Goal: Task Accomplishment & Management: Use online tool/utility

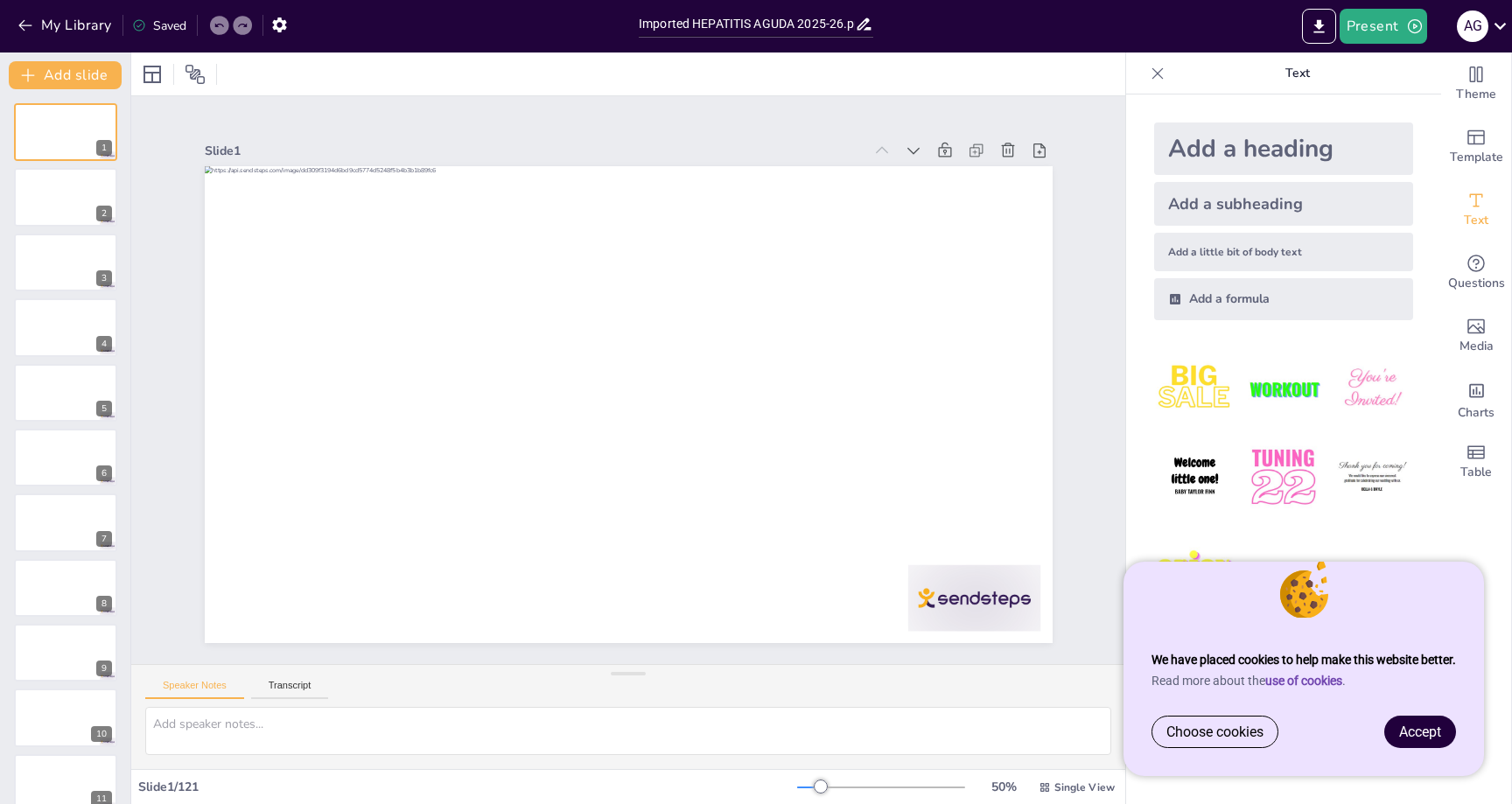
click at [1418, 743] on link "Accept" at bounding box center [1420, 731] width 70 height 31
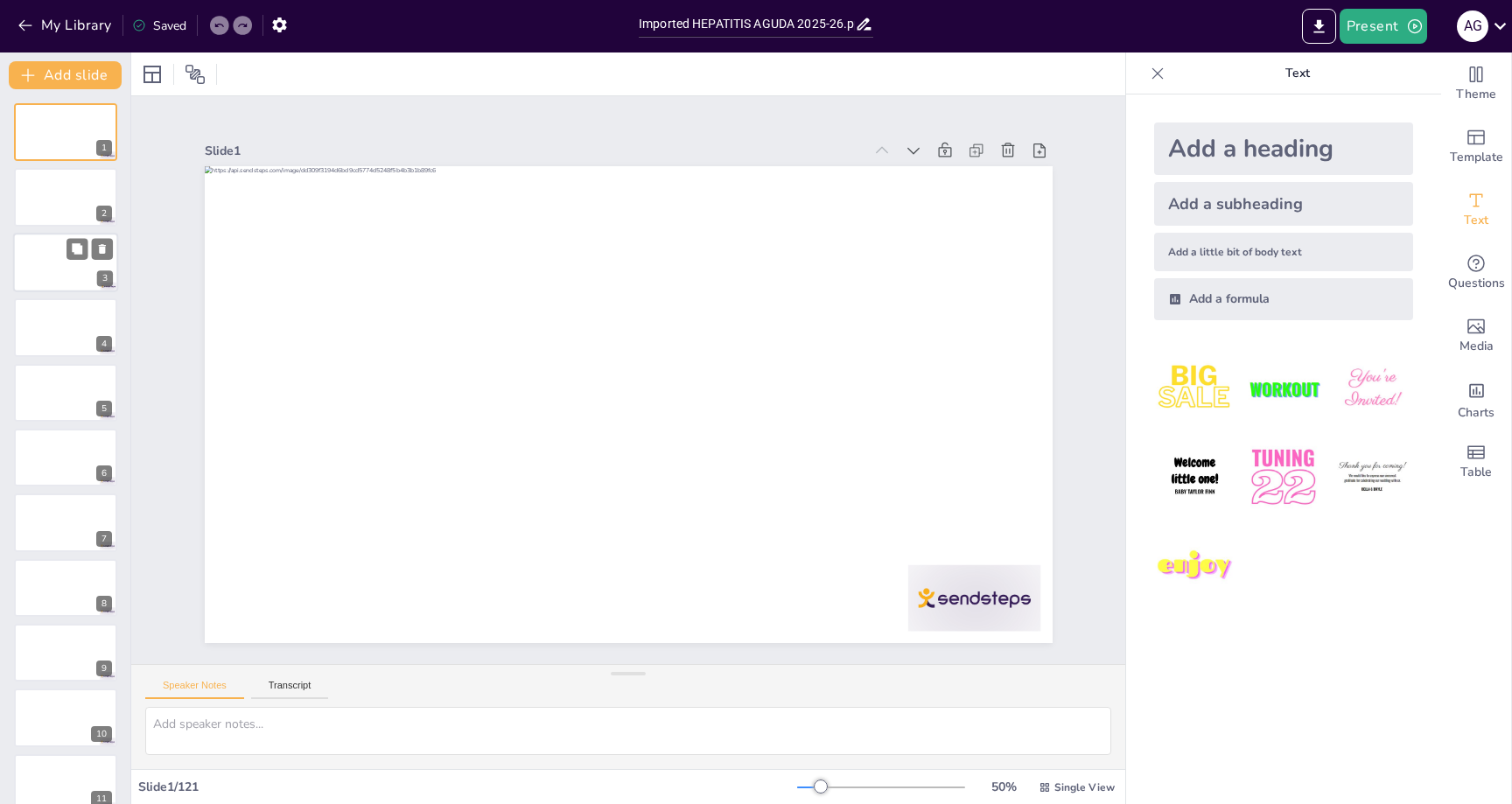
click at [73, 272] on div at bounding box center [65, 262] width 105 height 60
click at [1392, 30] on button "Present" at bounding box center [1383, 26] width 87 height 35
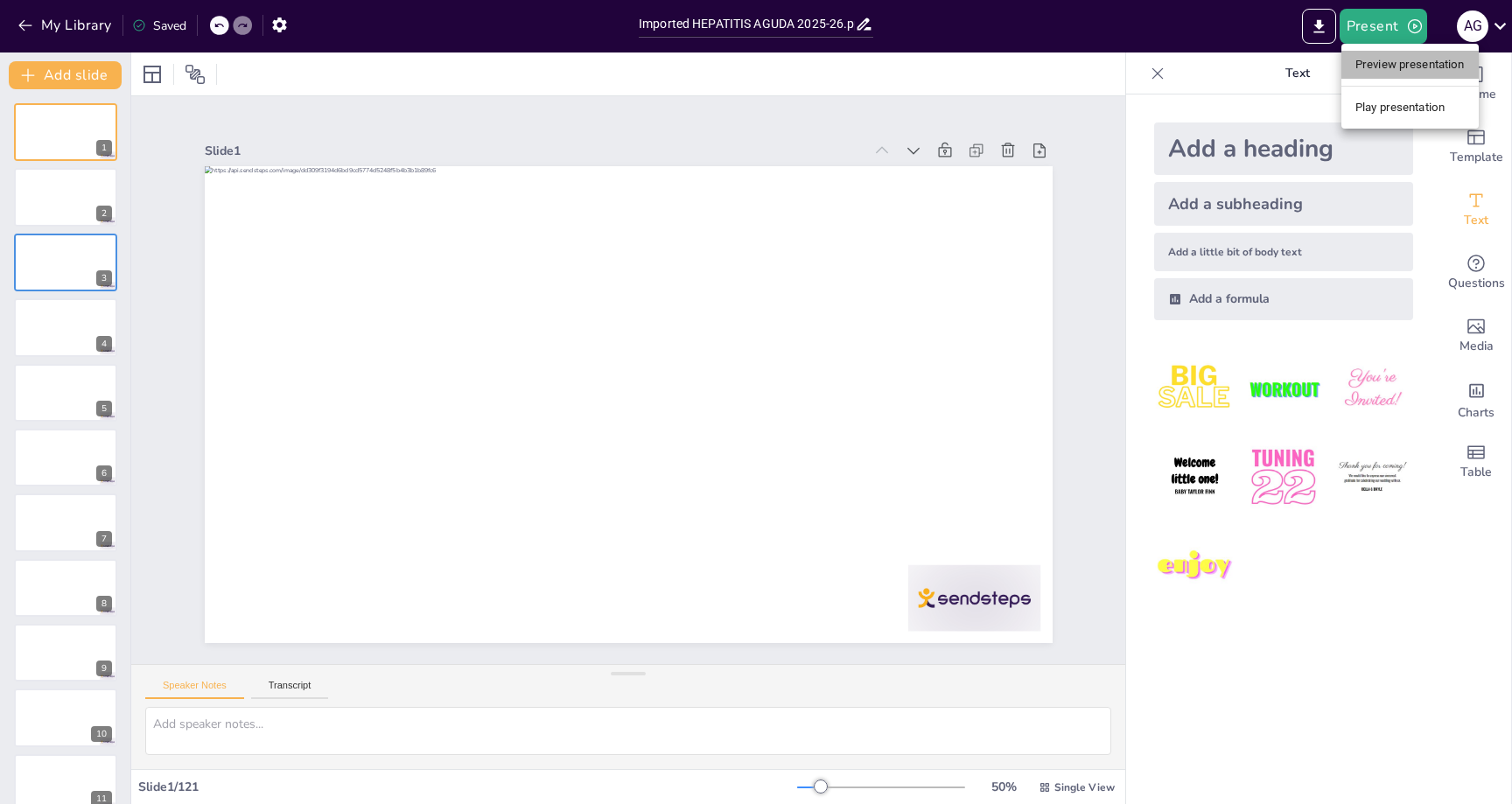
click at [1384, 63] on li "Preview presentation" at bounding box center [1410, 65] width 137 height 28
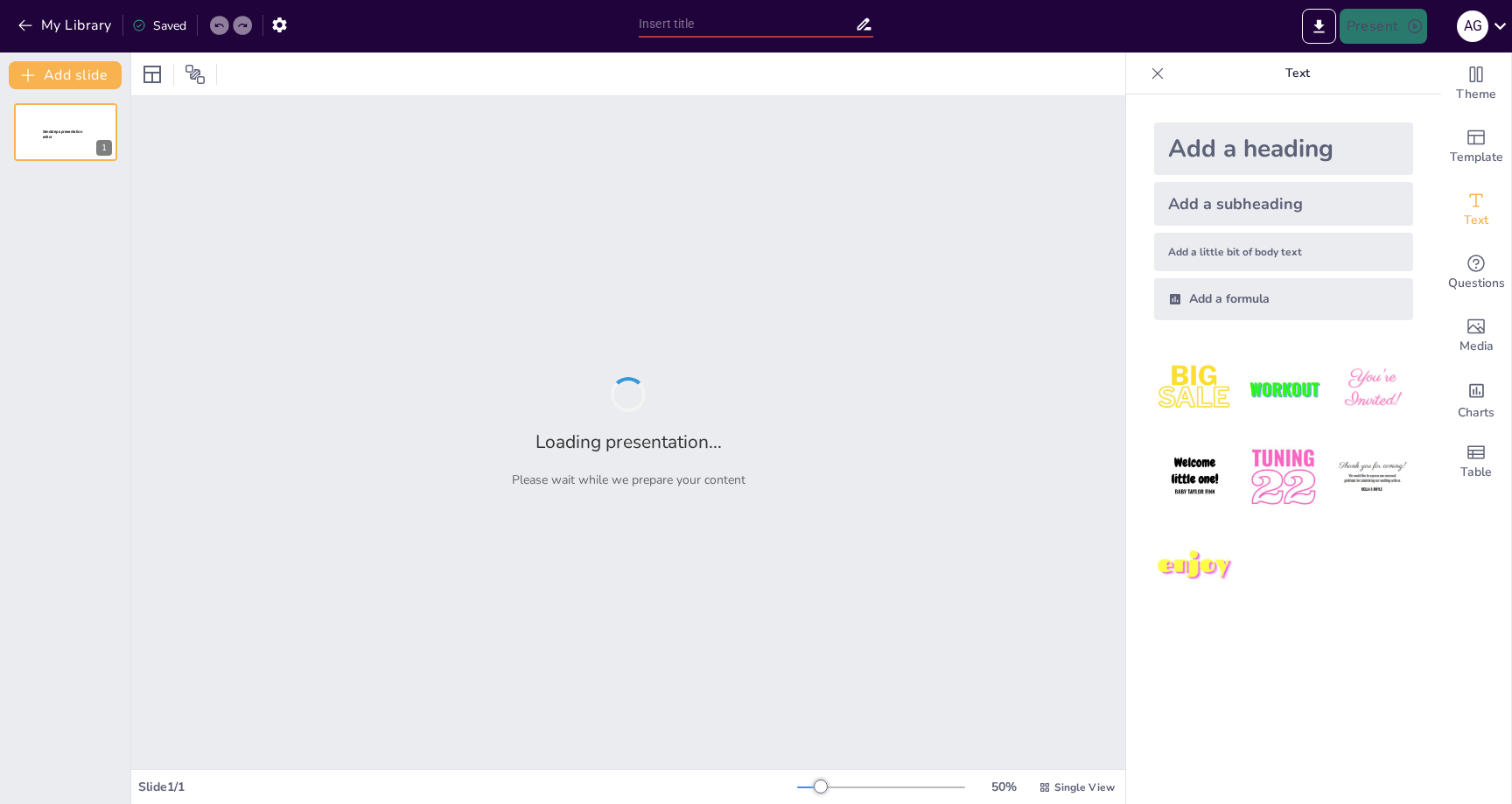
type input "Imported HEPATITIS AGUDA 2025-26.pptx"
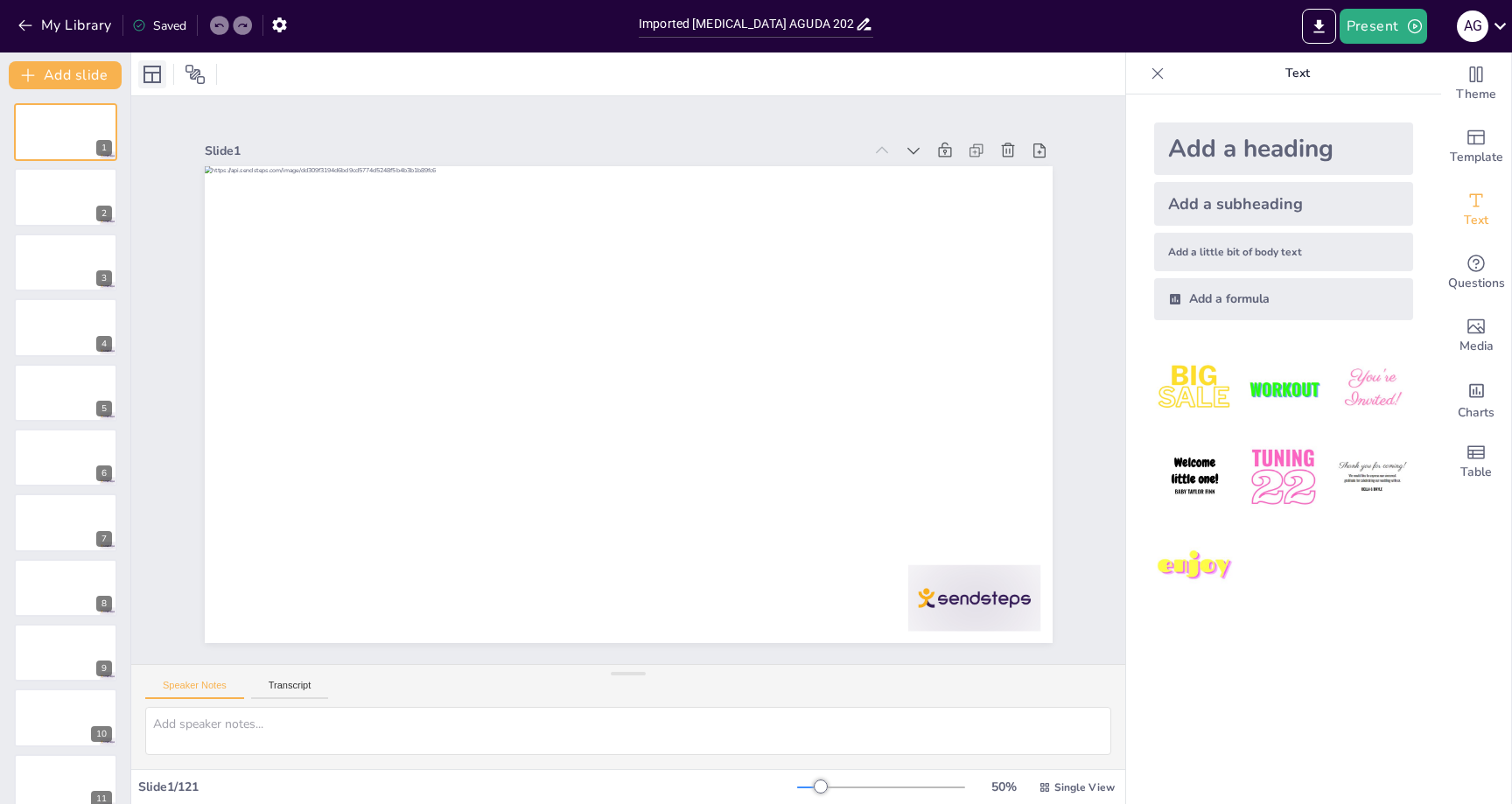
click at [158, 73] on icon at bounding box center [152, 75] width 18 height 18
click at [1468, 91] on span "Theme" at bounding box center [1476, 94] width 40 height 19
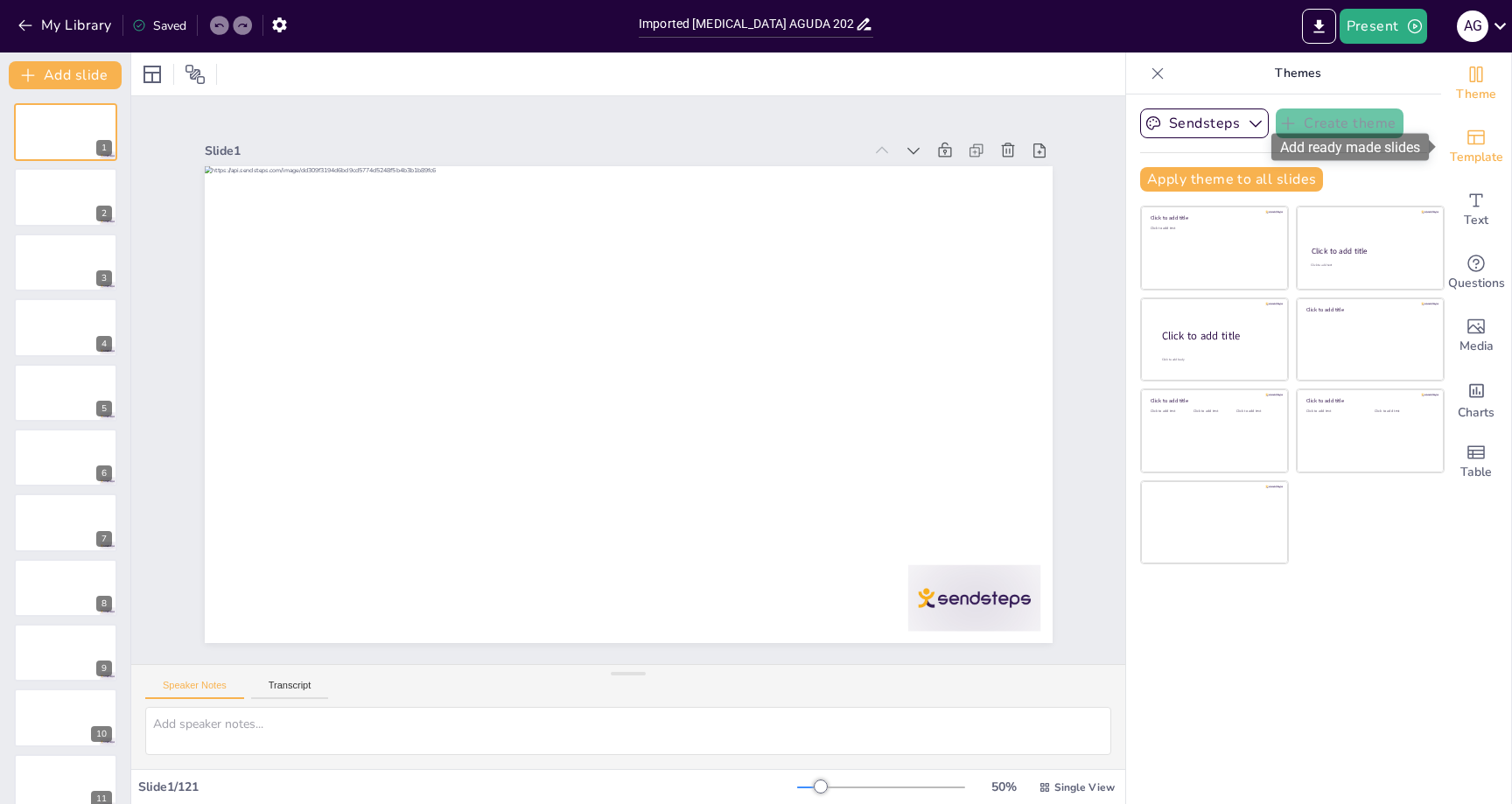
click at [1474, 143] on icon "Add ready made slides" at bounding box center [1476, 137] width 18 height 15
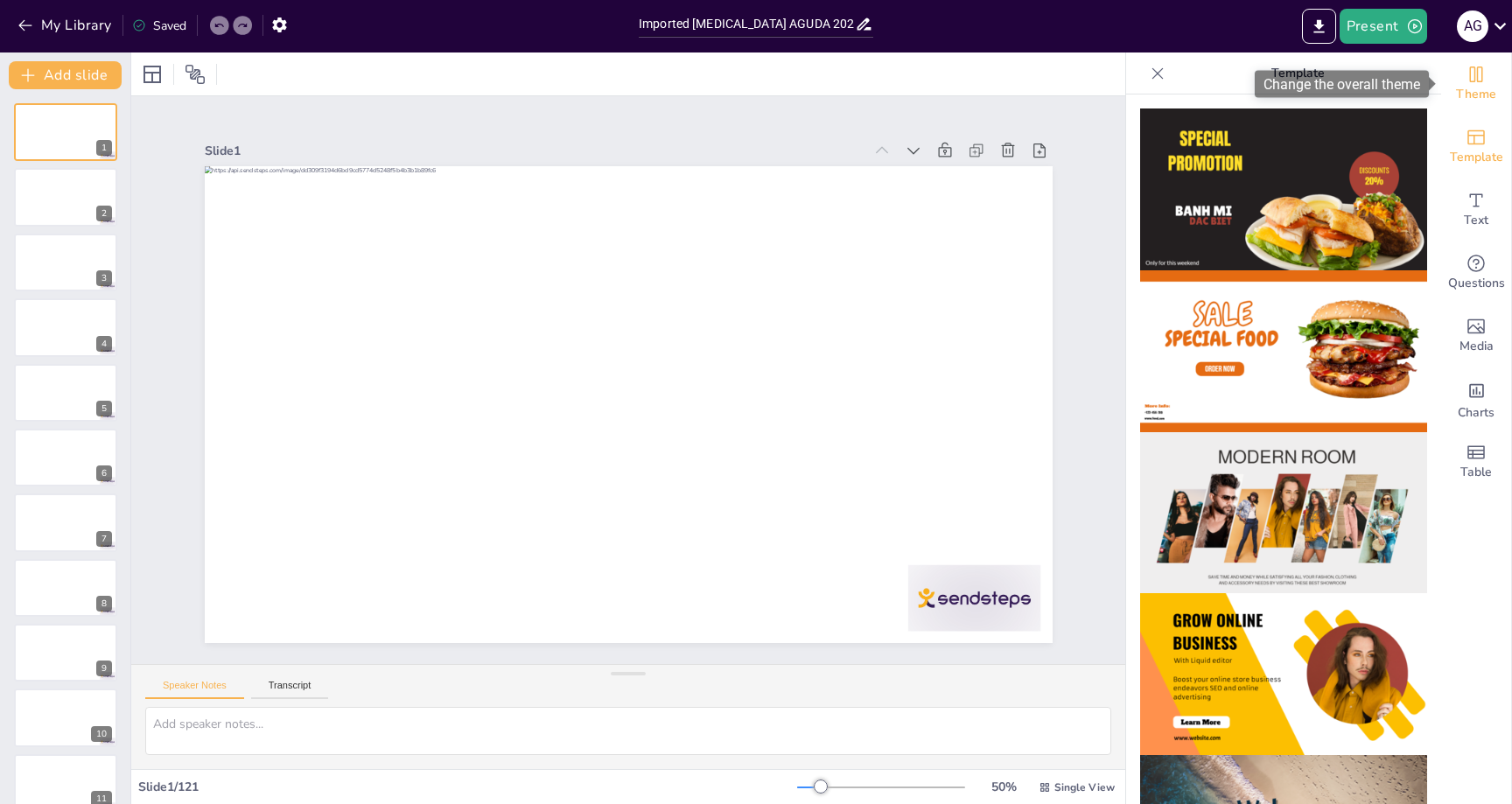
click at [1485, 82] on icon "Change the overall theme" at bounding box center [1476, 75] width 21 height 21
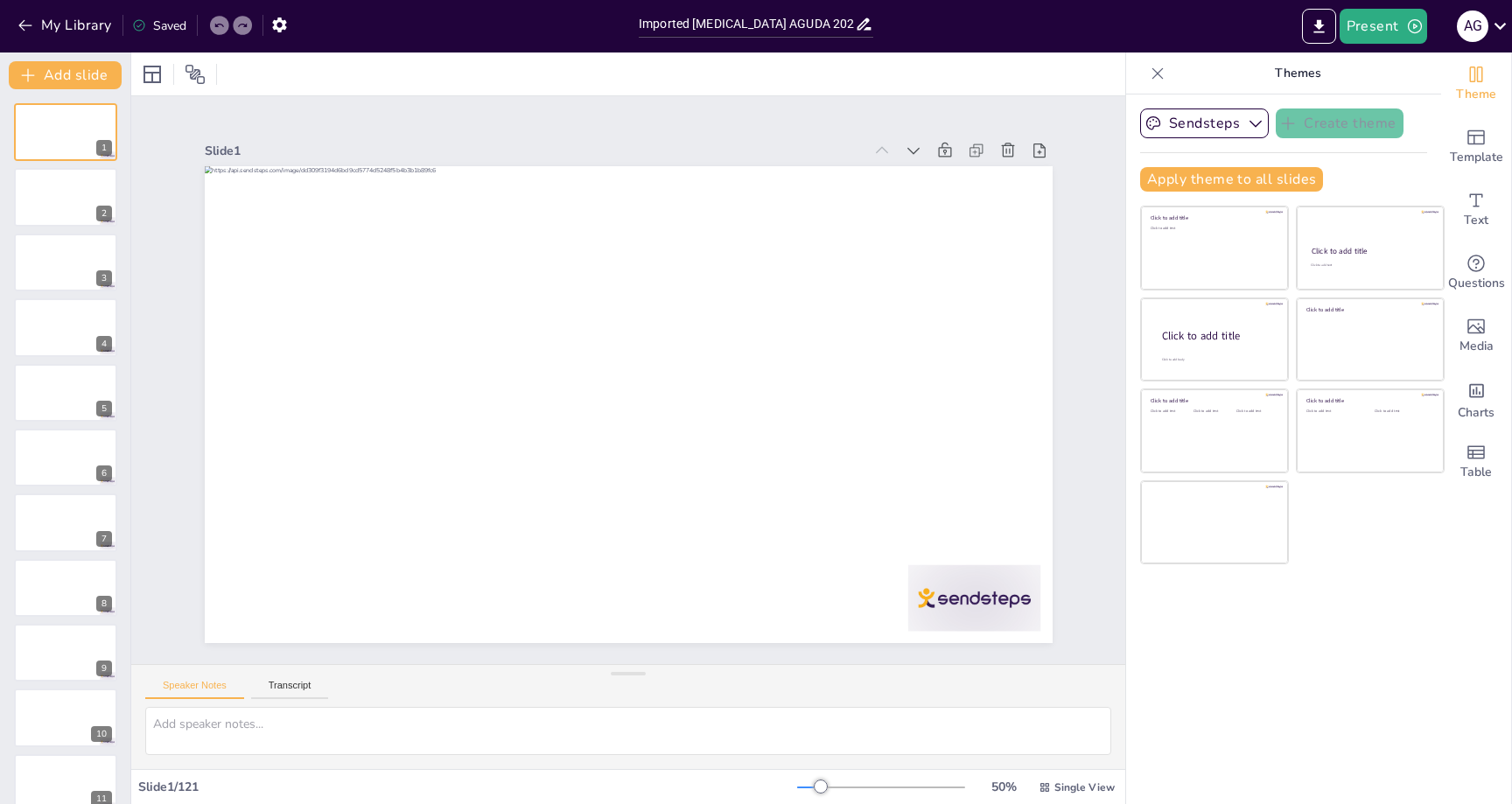
click at [1159, 77] on icon at bounding box center [1157, 74] width 18 height 18
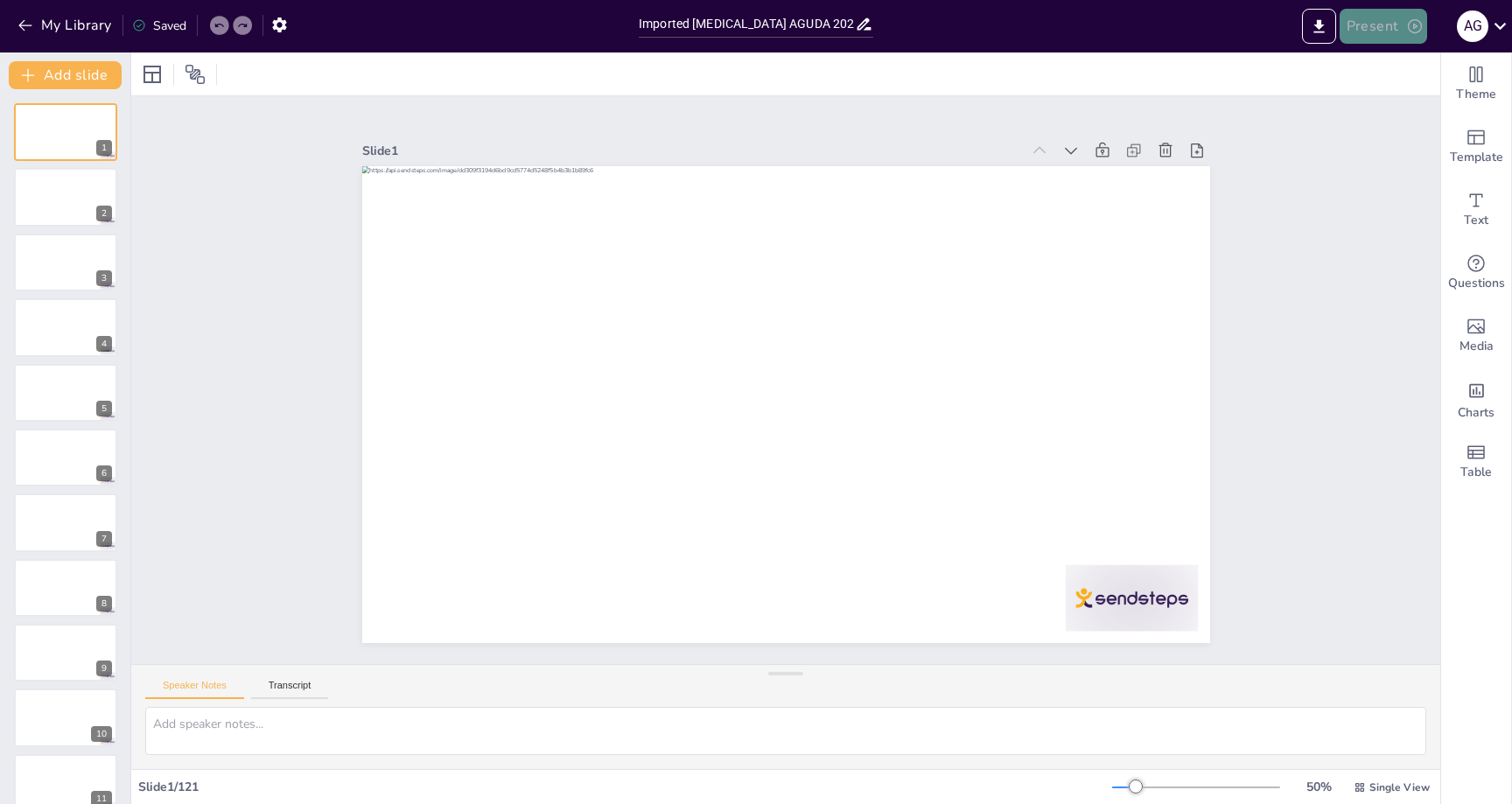
click at [1369, 34] on button "Present" at bounding box center [1383, 26] width 87 height 35
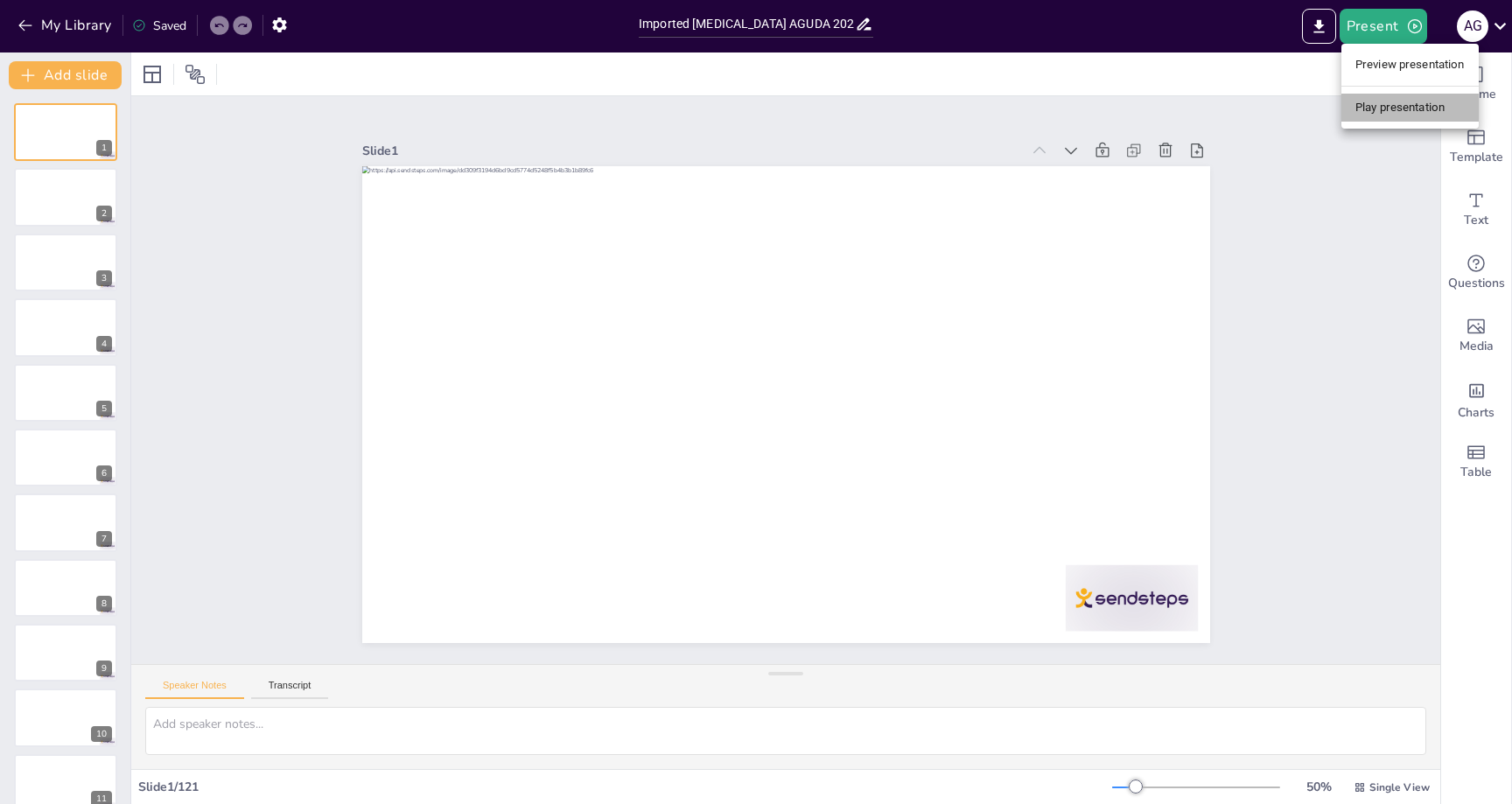
click at [1376, 104] on li "Play presentation" at bounding box center [1410, 107] width 137 height 28
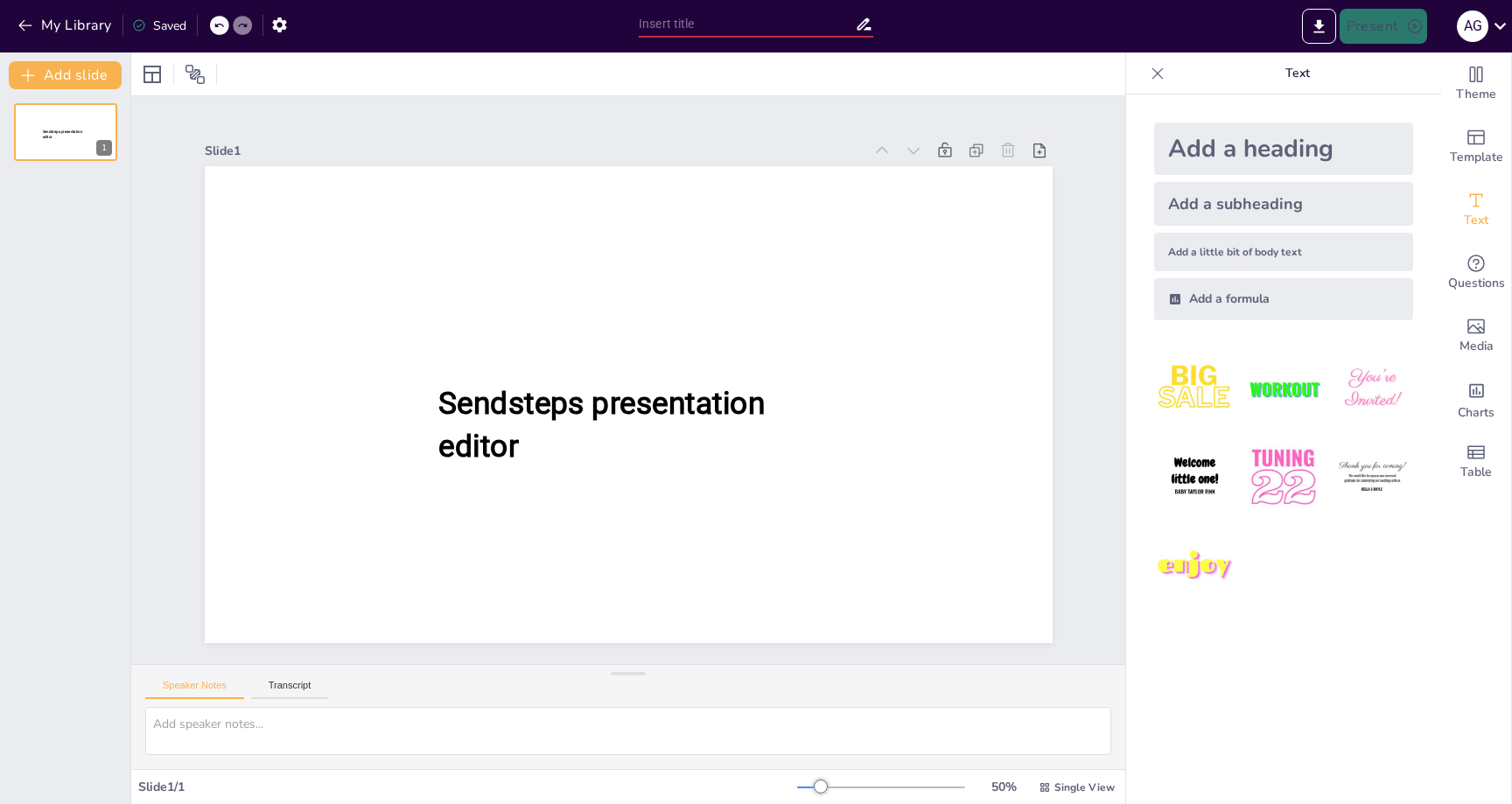
type input "Imported HEPATITIS AGUDA 2025-26.pptx"
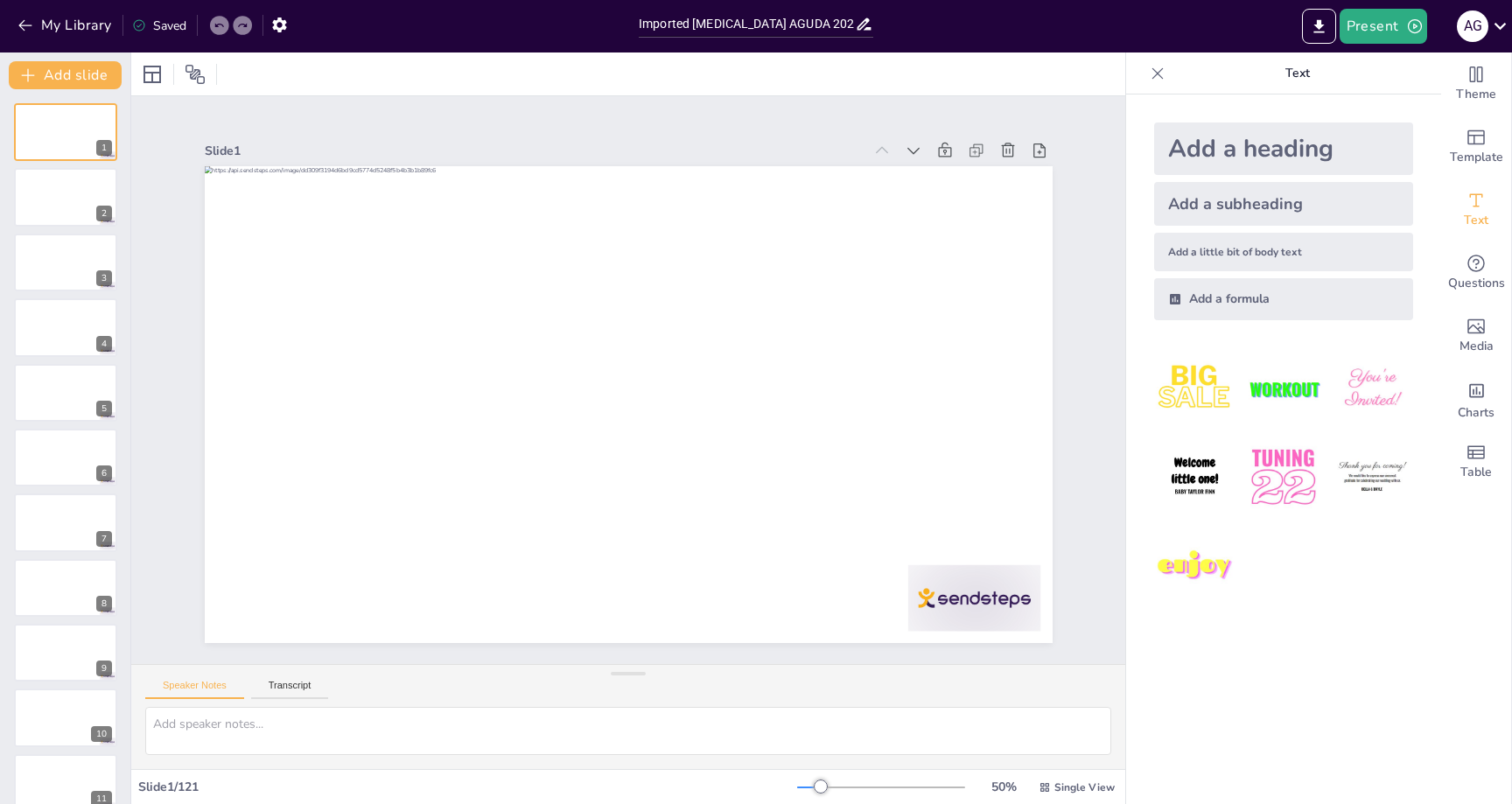
click at [1273, 292] on div "Add a formula" at bounding box center [1283, 299] width 259 height 42
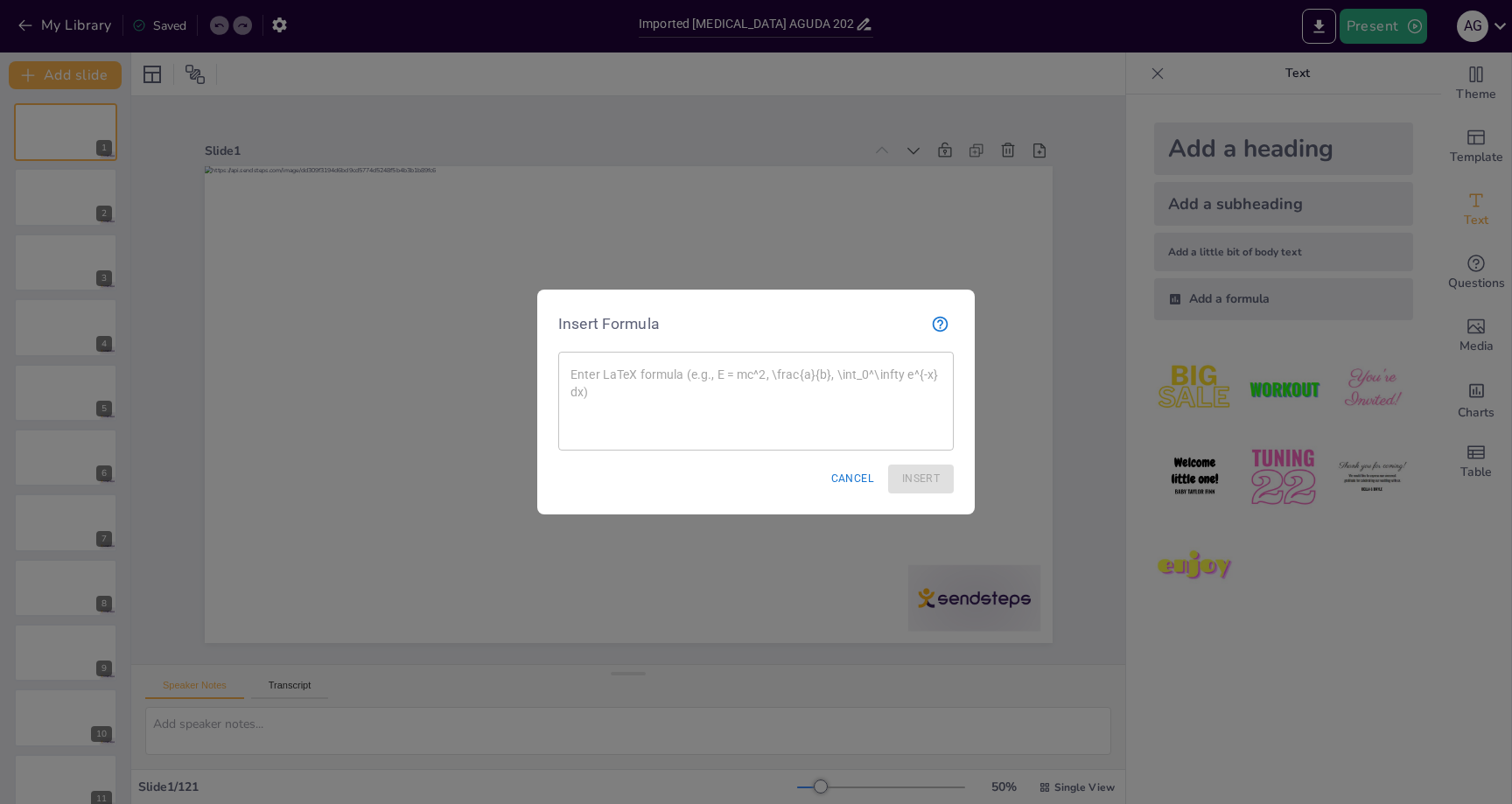
click at [848, 484] on button "Cancel" at bounding box center [852, 479] width 57 height 29
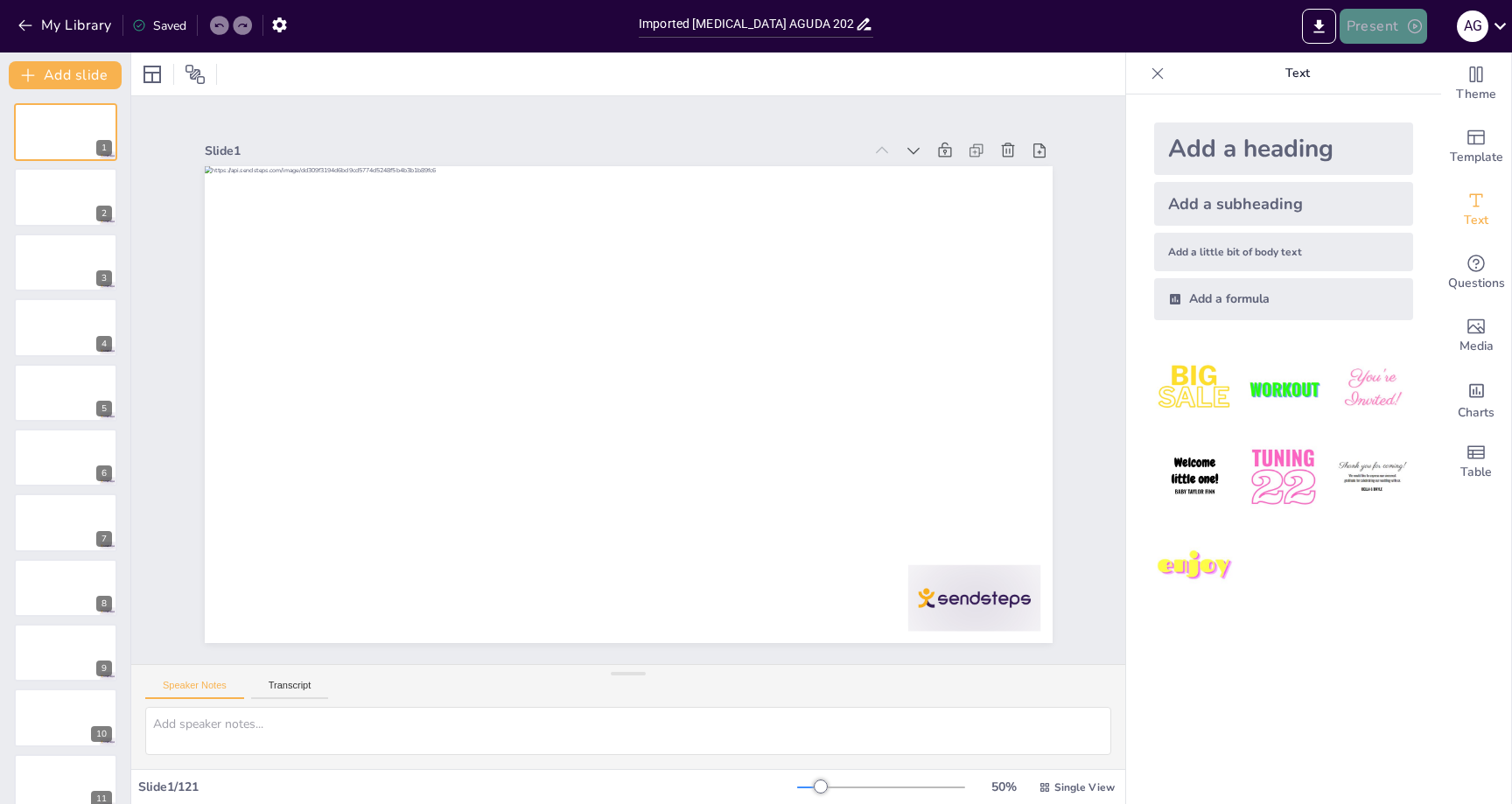
click at [1378, 26] on button "Present" at bounding box center [1383, 26] width 87 height 35
click at [1134, 273] on div at bounding box center [756, 402] width 1512 height 804
click at [275, 23] on icon "button" at bounding box center [279, 25] width 14 height 15
click at [283, 24] on icon "button" at bounding box center [279, 25] width 14 height 15
